Goal: Task Accomplishment & Management: Manage account settings

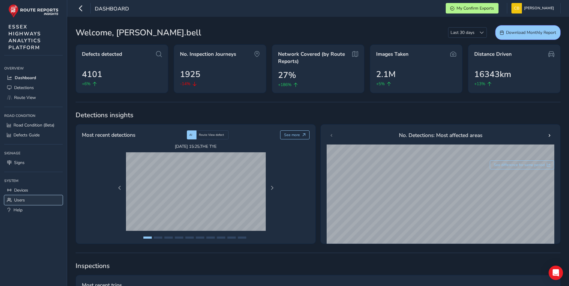
click at [23, 200] on span "Users" at bounding box center [19, 200] width 11 height 6
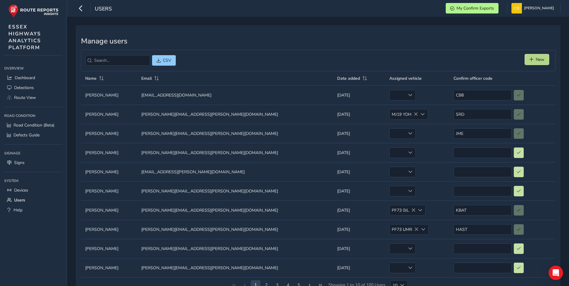
click at [538, 59] on span "New" at bounding box center [539, 60] width 9 height 6
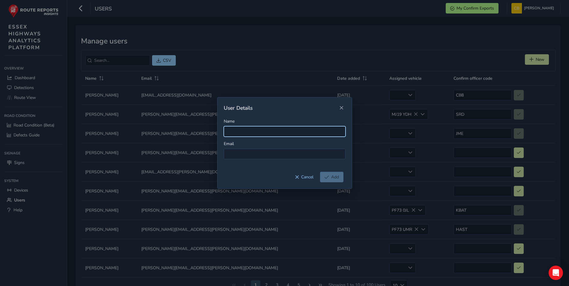
click at [284, 134] on input "Name" at bounding box center [285, 131] width 122 height 10
type input "[PERSON_NAME]"
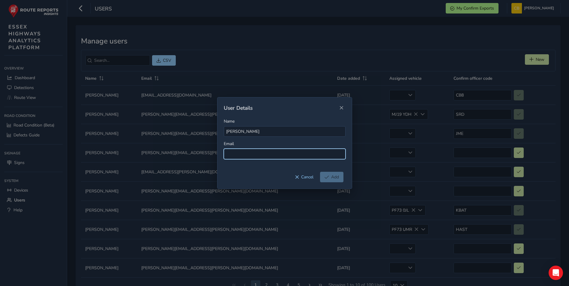
click at [281, 156] on input at bounding box center [285, 154] width 122 height 10
paste input "[PERSON_NAME][EMAIL_ADDRESS][DOMAIN_NAME]"
type input "[PERSON_NAME][EMAIL_ADDRESS][DOMAIN_NAME]"
click at [332, 176] on span "Add" at bounding box center [335, 177] width 8 height 6
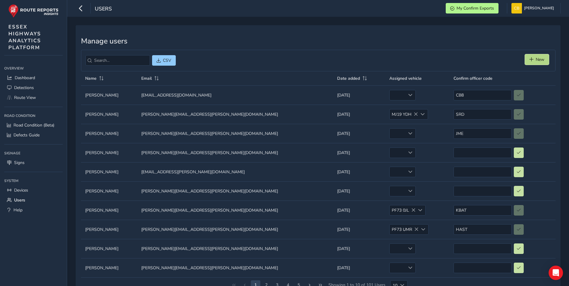
click at [532, 57] on button "New" at bounding box center [537, 59] width 24 height 10
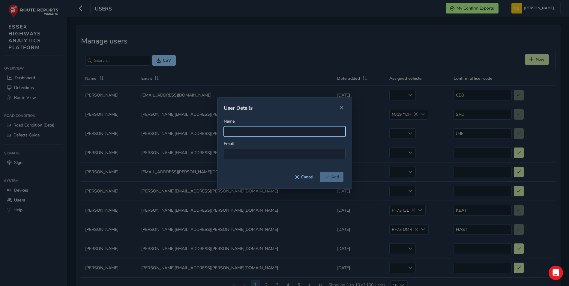
click at [269, 129] on input "Name" at bounding box center [285, 131] width 122 height 10
type input "[PERSON_NAME]"
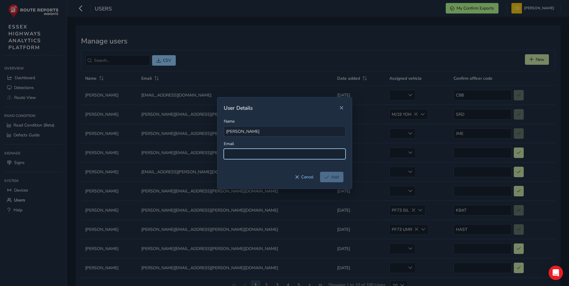
click at [242, 155] on input at bounding box center [285, 154] width 122 height 10
paste input "[EMAIL_ADDRESS][PERSON_NAME][DOMAIN_NAME]"
type input "[EMAIL_ADDRESS][PERSON_NAME][DOMAIN_NAME]"
click at [334, 177] on span "Add" at bounding box center [335, 177] width 8 height 6
